Goal: Check status: Check status

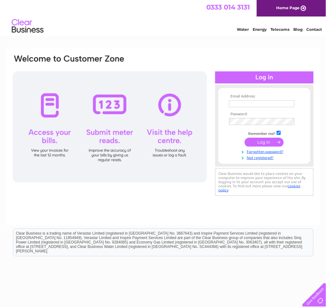
type input "sikoraleszek@aol.com"
click at [261, 143] on input "submit" at bounding box center [264, 142] width 39 height 9
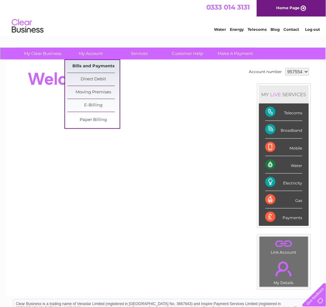
click at [94, 66] on link "Bills and Payments" at bounding box center [93, 66] width 52 height 13
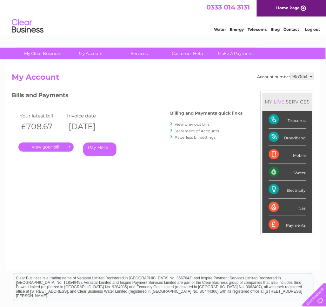
click at [310, 74] on select "957554 992408" at bounding box center [302, 77] width 24 height 8
select select "992408"
click at [290, 73] on select "957554 992408" at bounding box center [302, 77] width 24 height 8
